Goal: Transaction & Acquisition: Purchase product/service

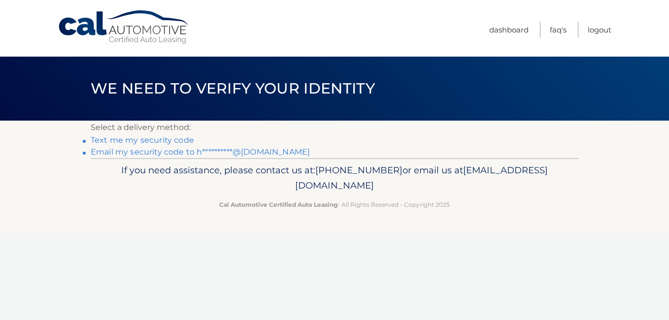
click at [180, 152] on link "**********" at bounding box center [200, 151] width 219 height 9
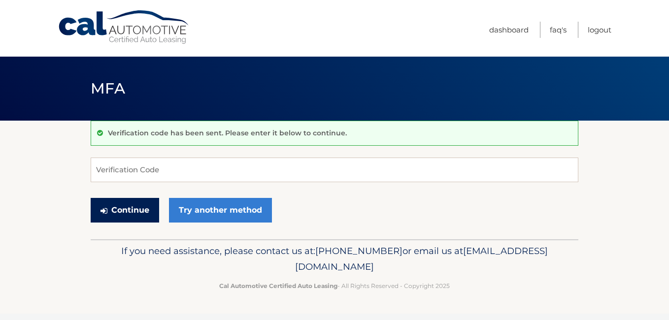
click at [134, 203] on button "Continue" at bounding box center [125, 210] width 68 height 25
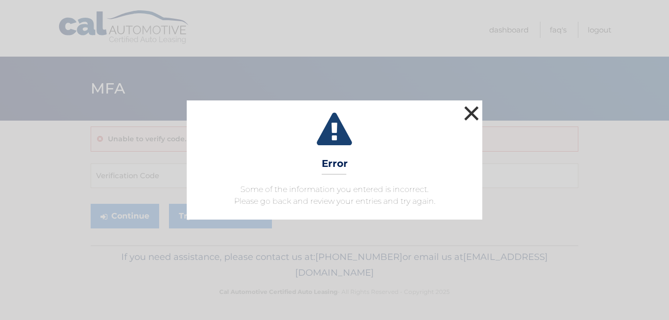
click at [473, 105] on button "×" at bounding box center [471, 113] width 20 height 20
click at [474, 111] on button "×" at bounding box center [471, 113] width 20 height 20
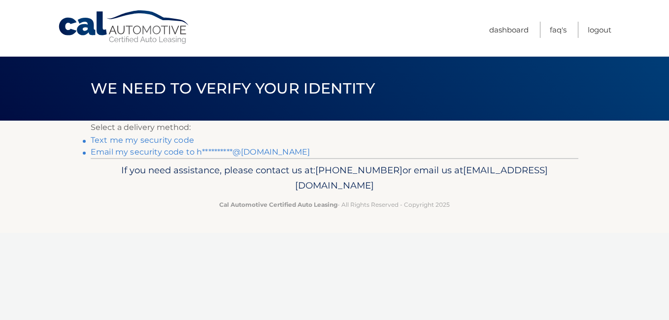
click at [164, 151] on link "**********" at bounding box center [200, 151] width 219 height 9
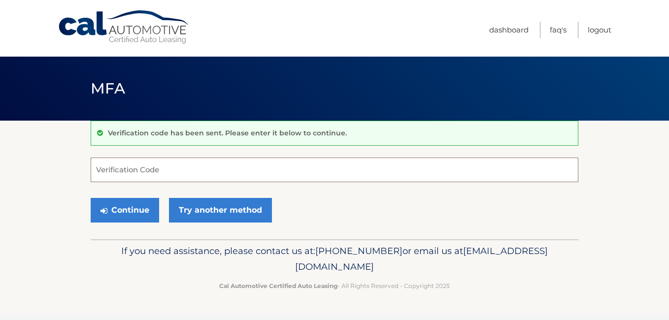
paste input "889693"
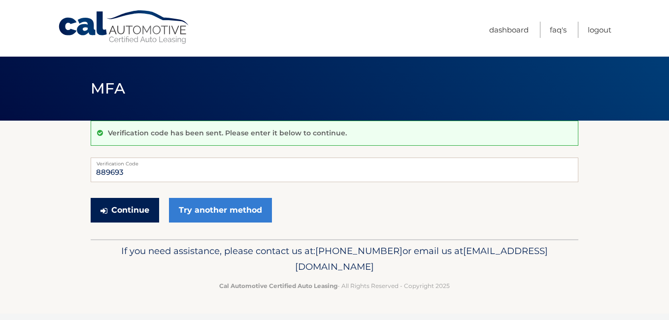
click at [131, 208] on button "Continue" at bounding box center [125, 210] width 68 height 25
click at [133, 210] on button "Continue" at bounding box center [125, 210] width 68 height 25
type input "8"
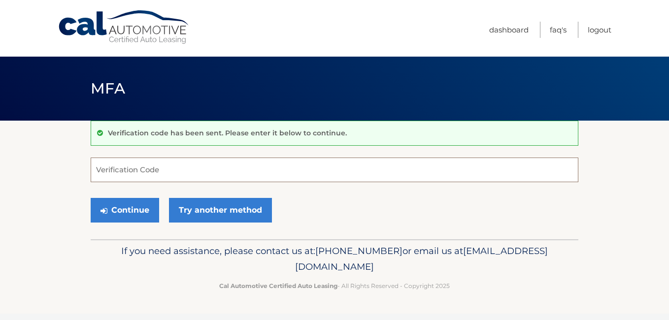
paste input "505488"
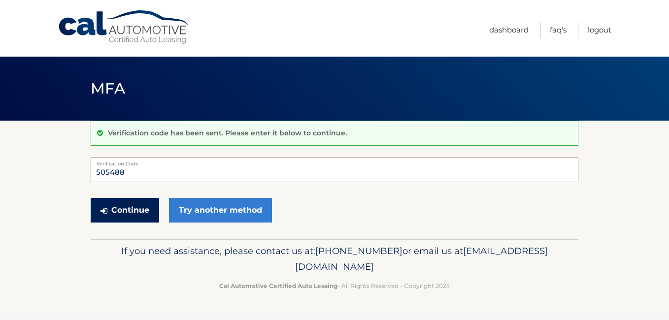
type input "505488"
click at [119, 208] on button "Continue" at bounding box center [125, 210] width 68 height 25
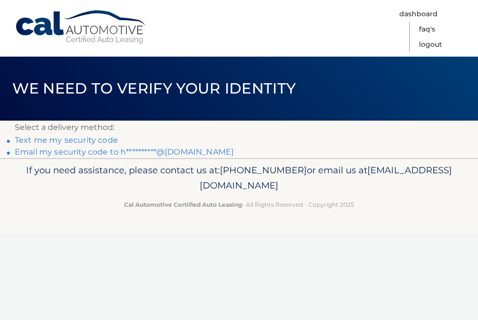
click at [117, 150] on link "**********" at bounding box center [124, 151] width 219 height 9
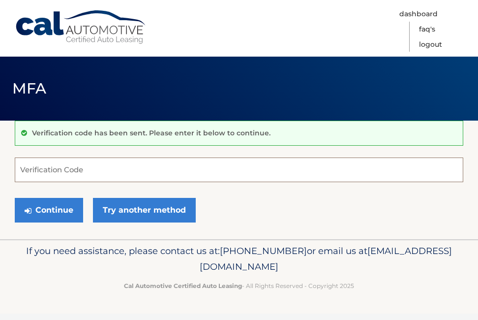
click at [137, 177] on input "Verification Code" at bounding box center [239, 170] width 449 height 25
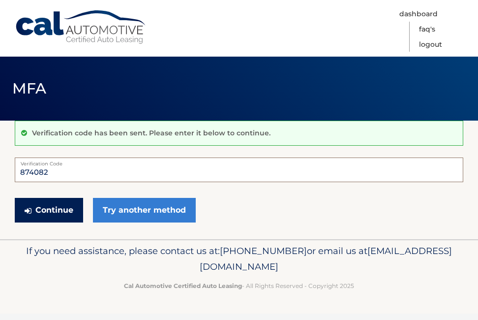
type input "874082"
click at [69, 213] on button "Continue" at bounding box center [49, 210] width 68 height 25
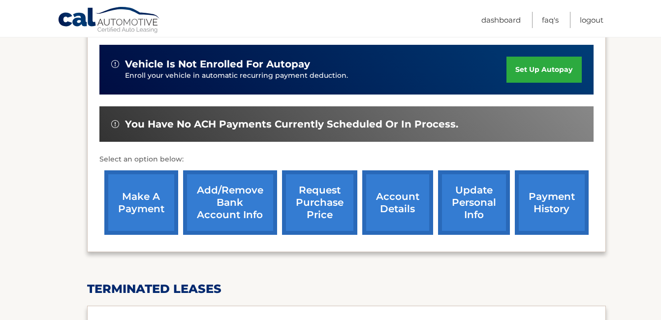
scroll to position [246, 0]
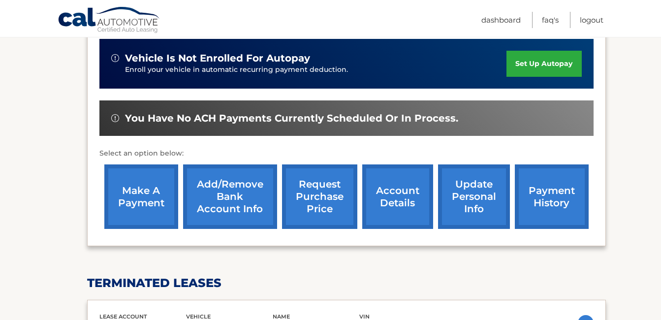
click at [152, 197] on link "make a payment" at bounding box center [141, 196] width 74 height 64
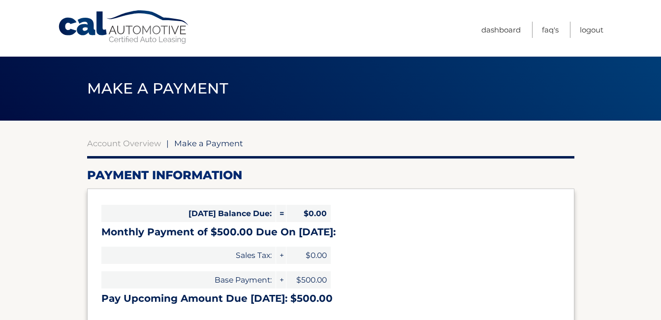
select select "MzM3NDE2ZTAtMTMyMy00YzAyLTg4NGQtYmVlNzY0ZGMzNGNj"
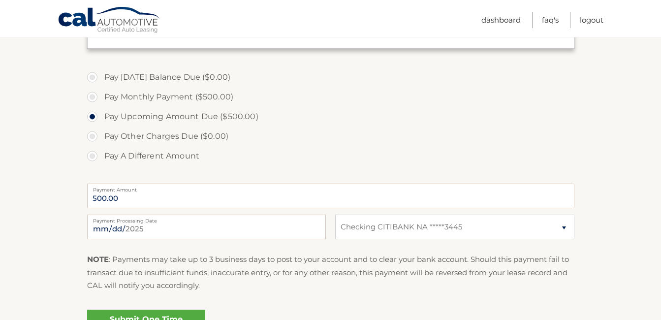
scroll to position [295, 0]
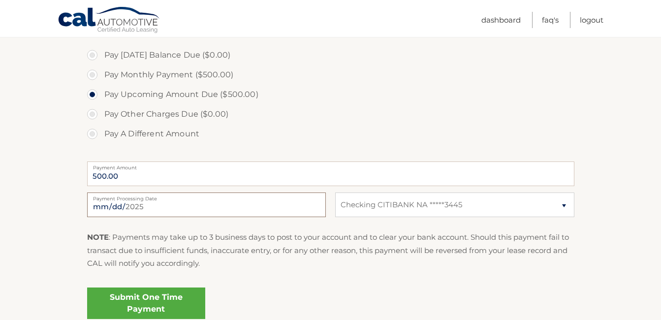
click at [267, 201] on input "[DATE]" at bounding box center [206, 204] width 239 height 25
type input "[DATE]"
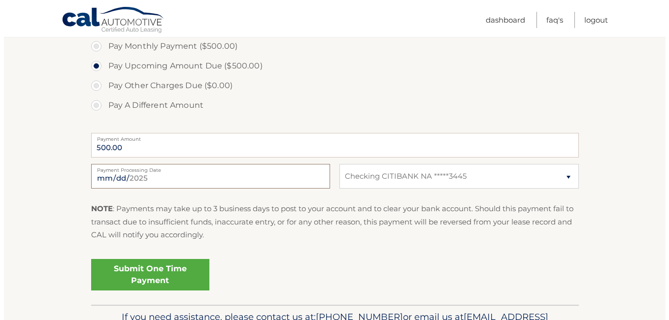
scroll to position [345, 0]
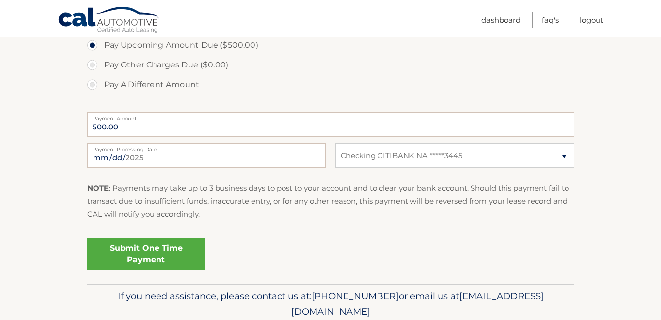
click at [150, 251] on link "Submit One Time Payment" at bounding box center [146, 254] width 118 height 32
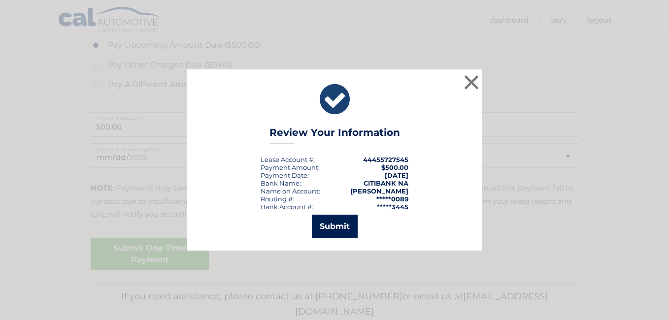
click at [336, 221] on button "Submit" at bounding box center [335, 227] width 46 height 24
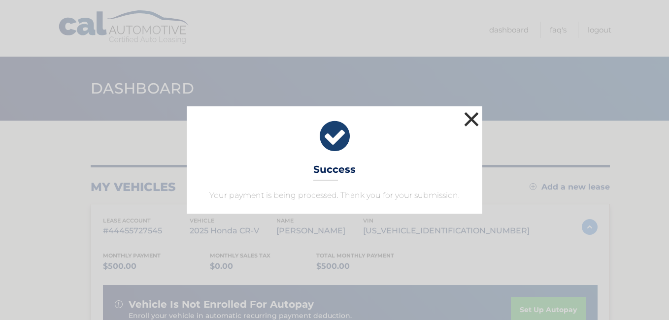
click at [474, 117] on button "×" at bounding box center [471, 119] width 20 height 20
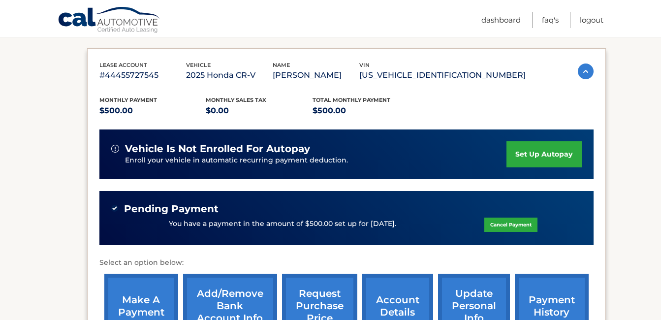
scroll to position [148, 0]
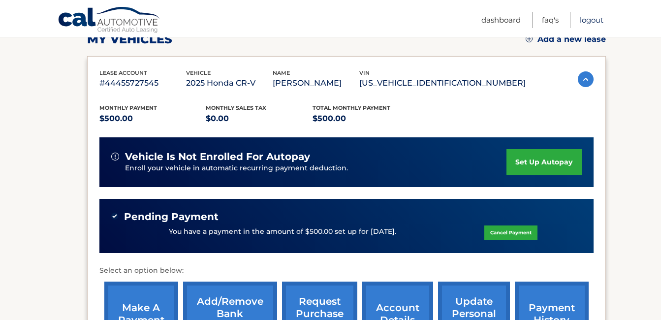
click at [589, 21] on link "Logout" at bounding box center [592, 20] width 24 height 16
